Goal: Navigation & Orientation: Go to known website

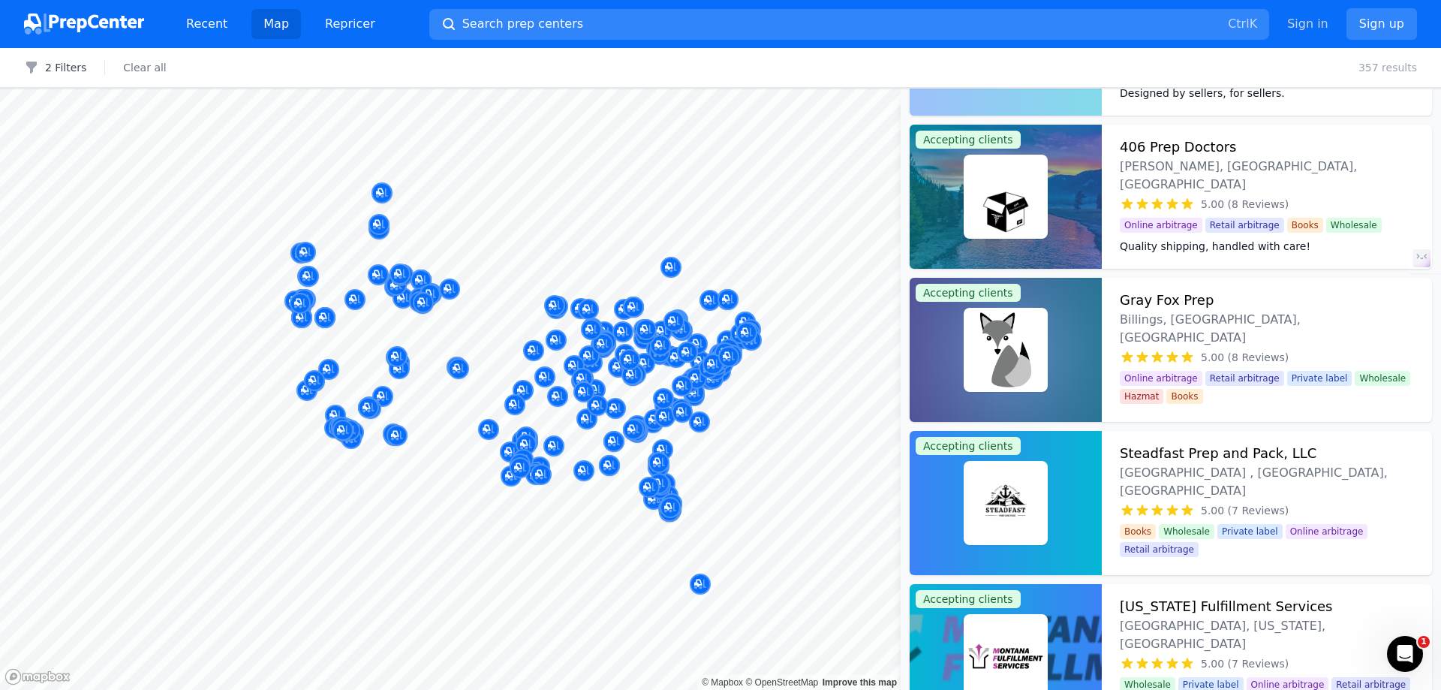
click at [1307, 18] on link "Sign in" at bounding box center [1307, 24] width 41 height 18
click at [1320, 21] on link "Sign in" at bounding box center [1307, 24] width 41 height 18
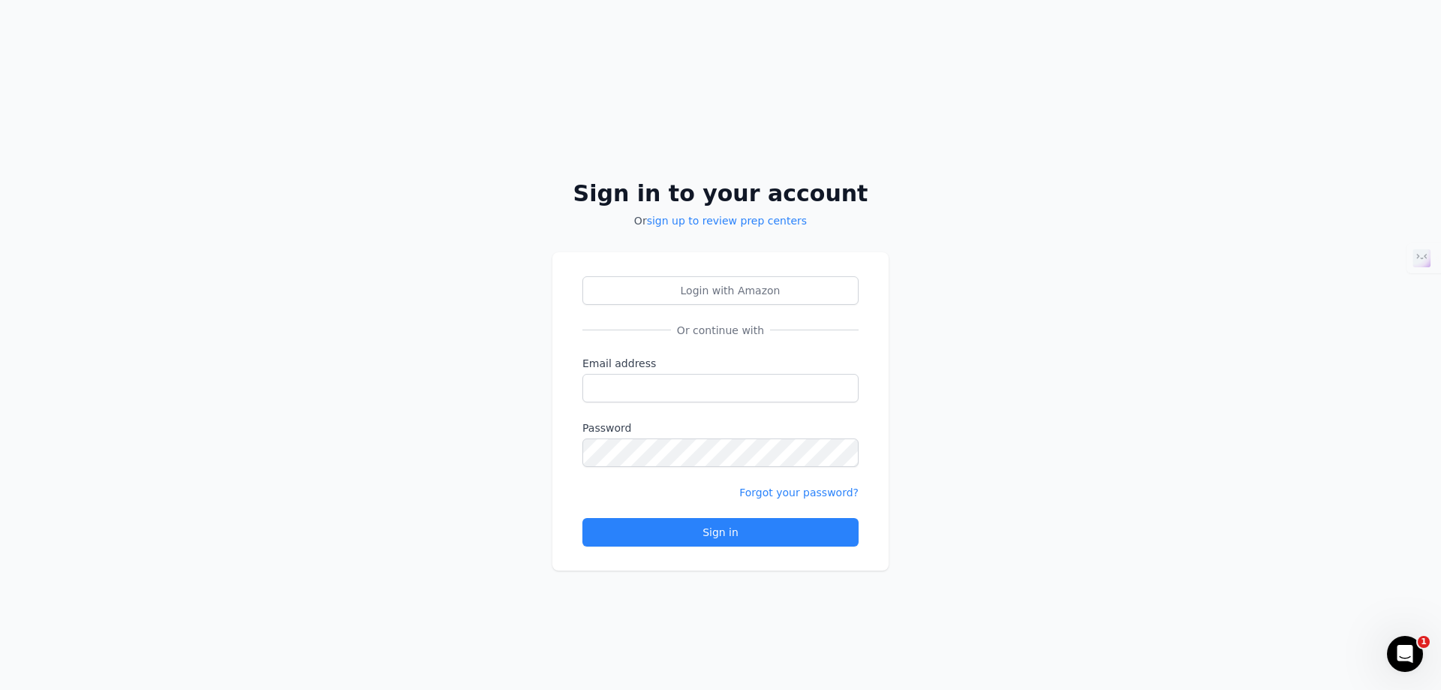
click at [1392, 20] on div "Sign in to your account Or sign up to review prep centers Login with Amazon Or …" at bounding box center [720, 345] width 1441 height 690
click at [716, 290] on span "Login with Amazon" at bounding box center [731, 290] width 100 height 15
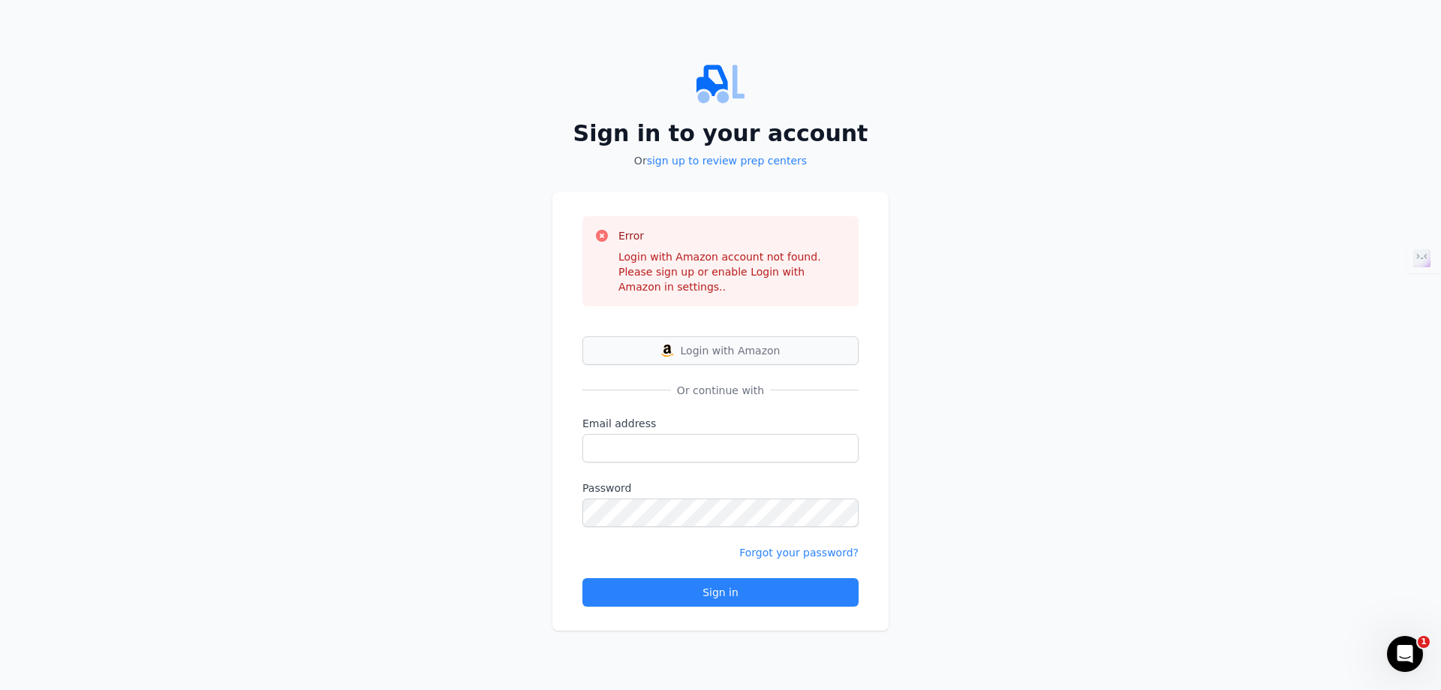
click at [733, 345] on span "Login with Amazon" at bounding box center [731, 350] width 100 height 15
click at [720, 343] on span "Login with Amazon" at bounding box center [731, 350] width 100 height 15
click at [709, 348] on span "Login with Amazon" at bounding box center [731, 350] width 100 height 15
